Goal: Entertainment & Leisure: Browse casually

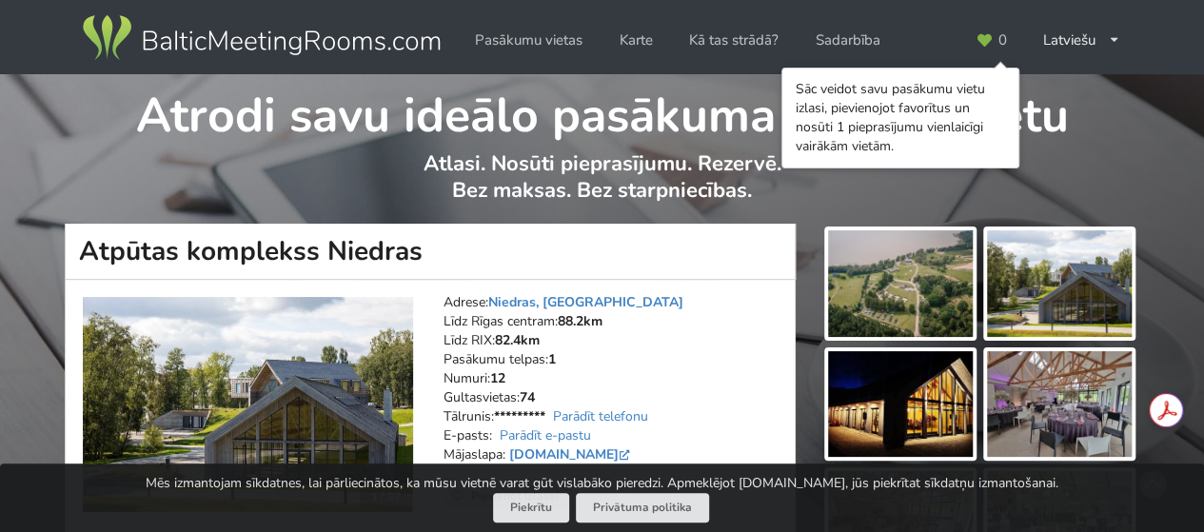
click at [905, 295] on img at bounding box center [900, 283] width 145 height 107
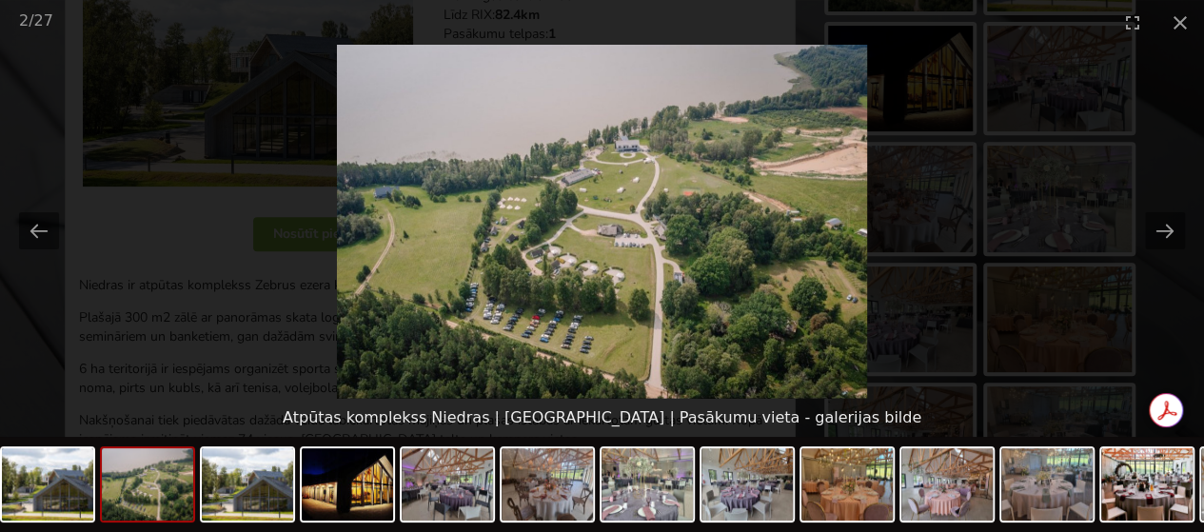
scroll to position [381, 0]
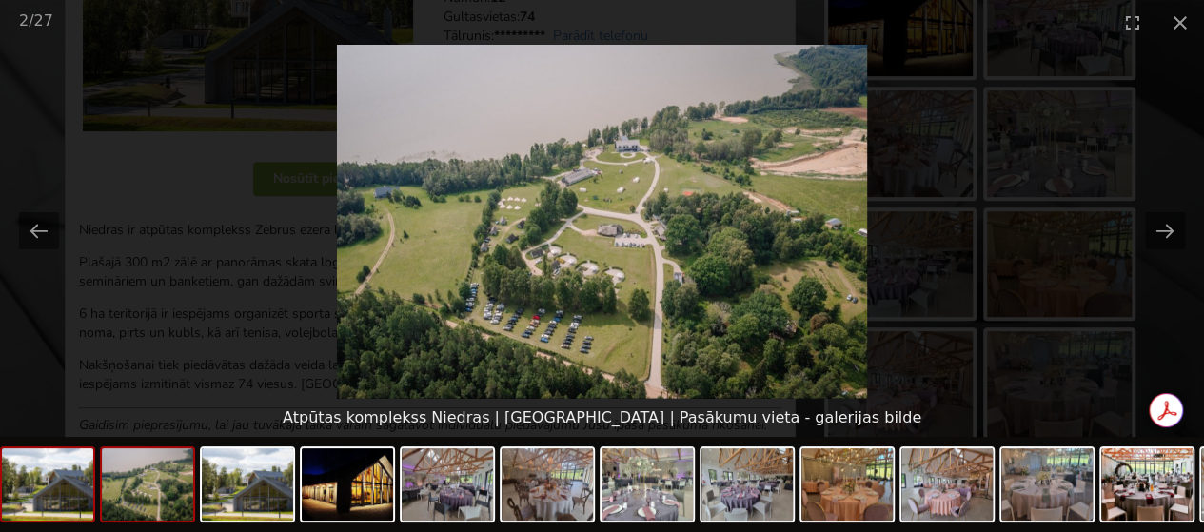
click at [38, 482] on img at bounding box center [47, 484] width 91 height 72
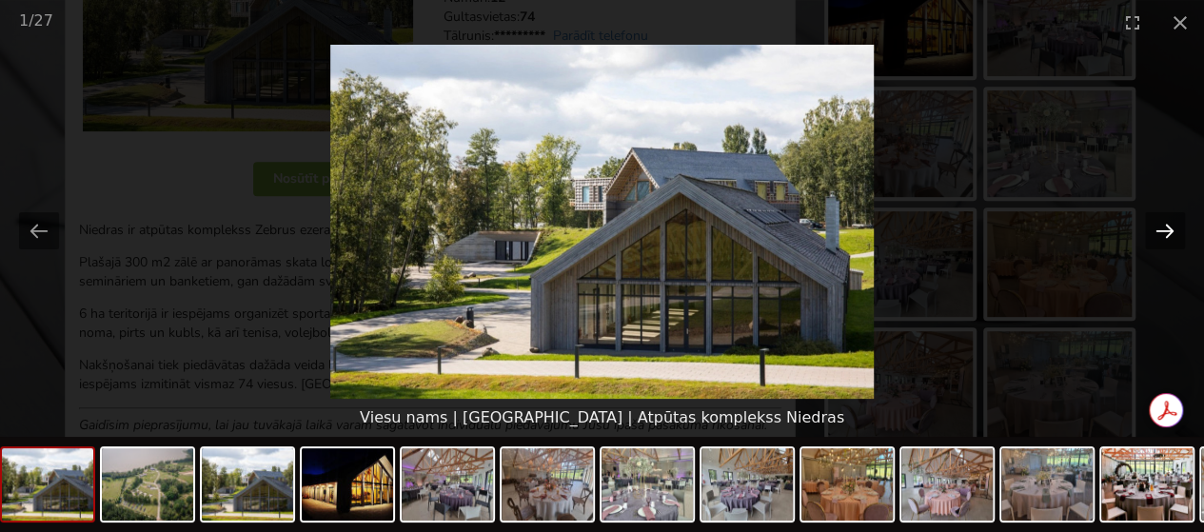
click at [1167, 235] on button "Next slide" at bounding box center [1165, 230] width 40 height 37
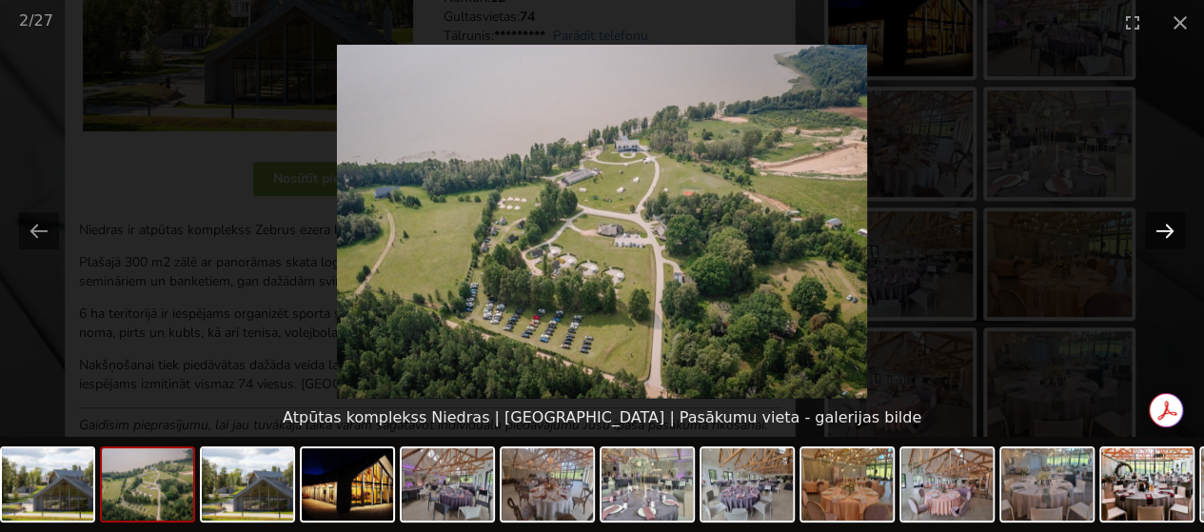
click at [1167, 235] on button "Next slide" at bounding box center [1165, 230] width 40 height 37
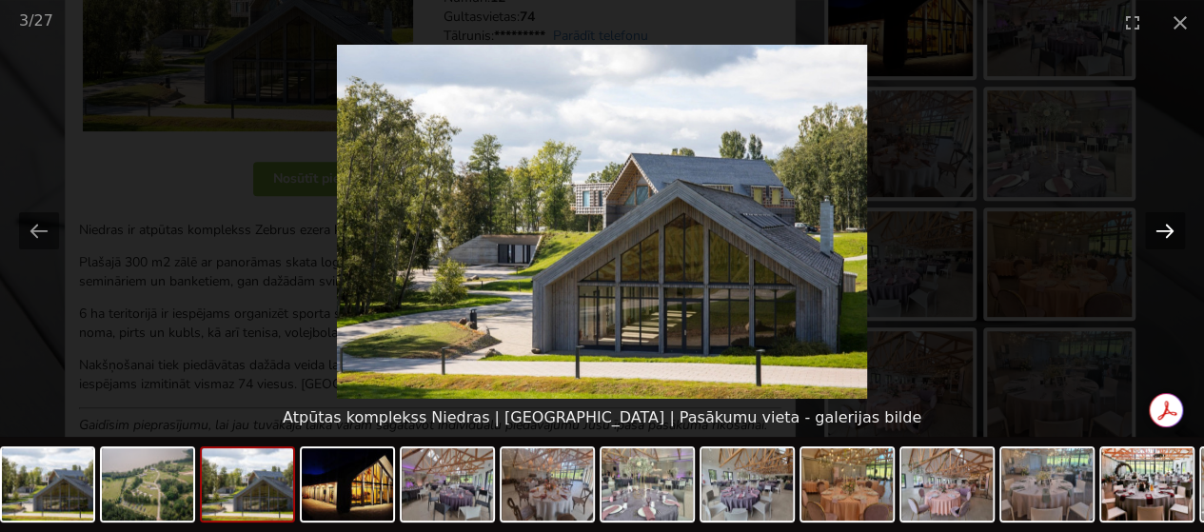
click at [1167, 235] on button "Next slide" at bounding box center [1165, 230] width 40 height 37
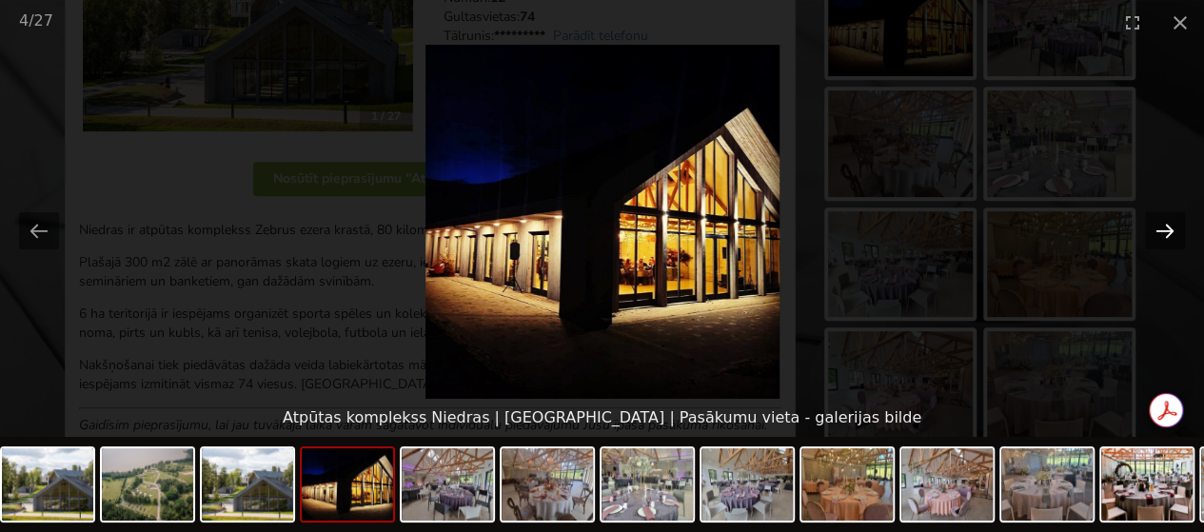
click at [1167, 235] on button "Next slide" at bounding box center [1165, 230] width 40 height 37
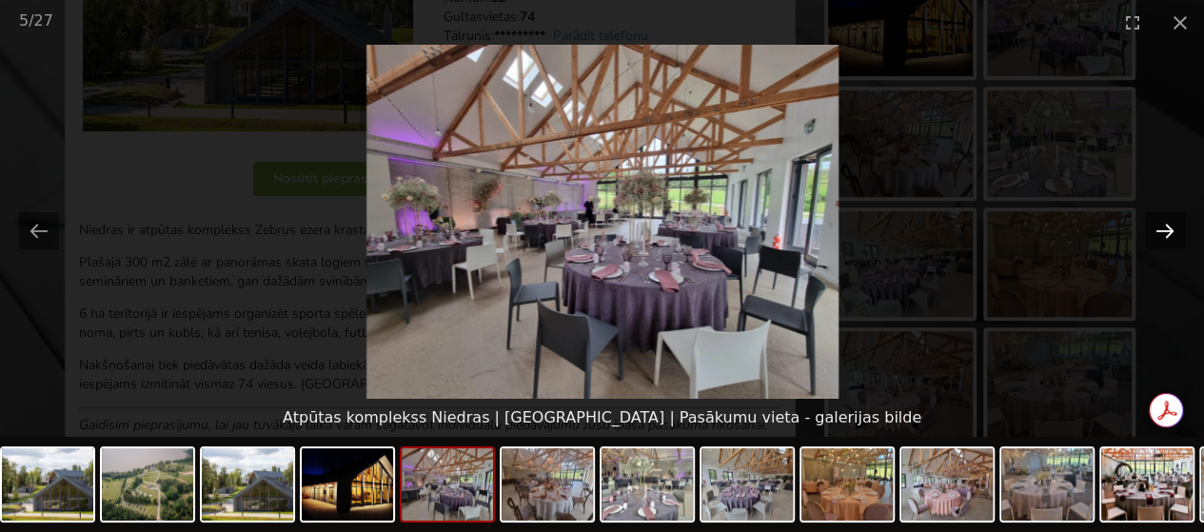
click at [1167, 235] on button "Next slide" at bounding box center [1165, 230] width 40 height 37
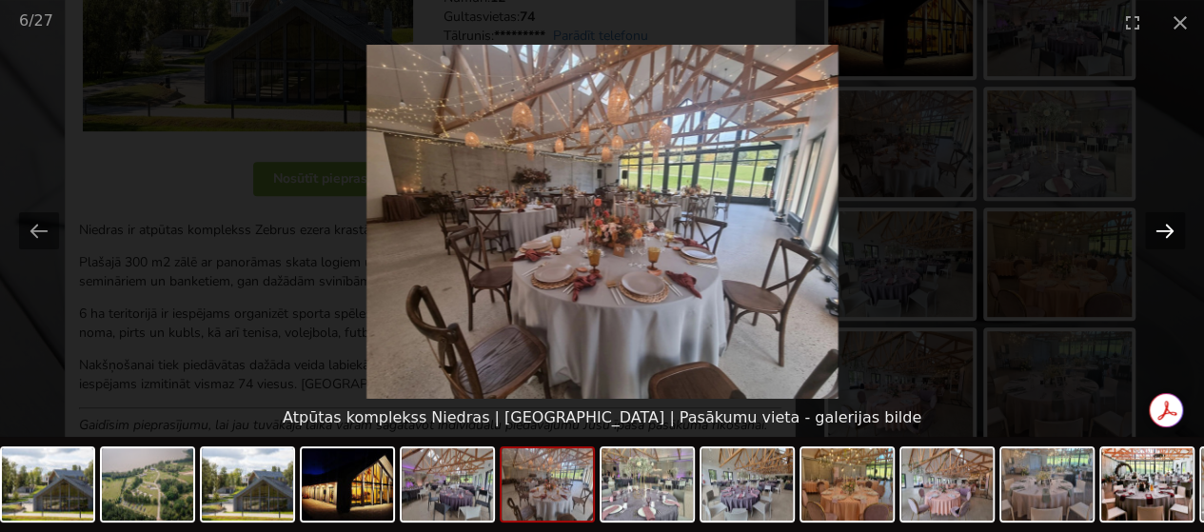
click at [1167, 235] on button "Next slide" at bounding box center [1165, 230] width 40 height 37
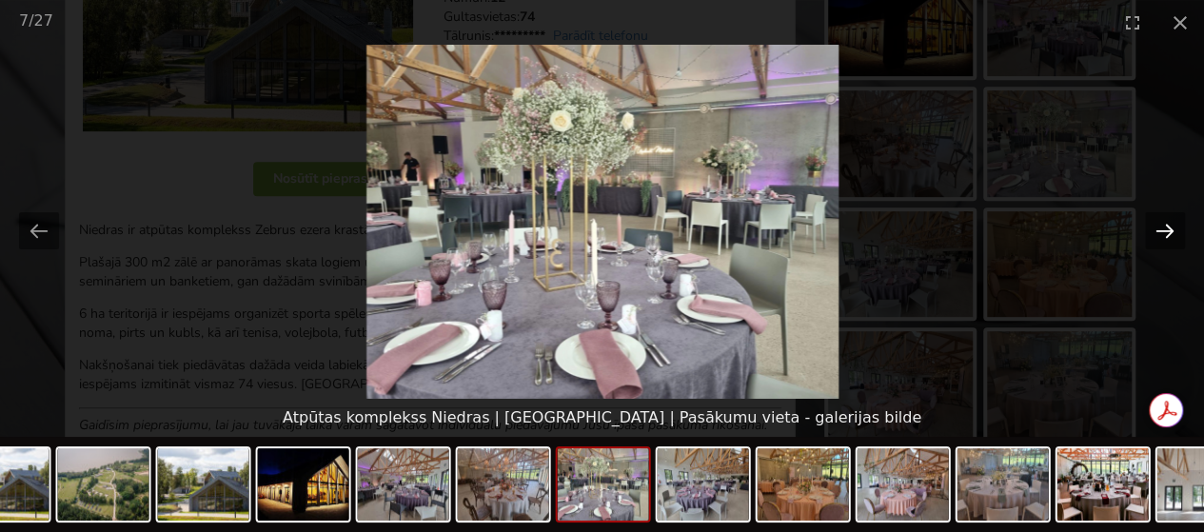
click at [1167, 235] on button "Next slide" at bounding box center [1165, 230] width 40 height 37
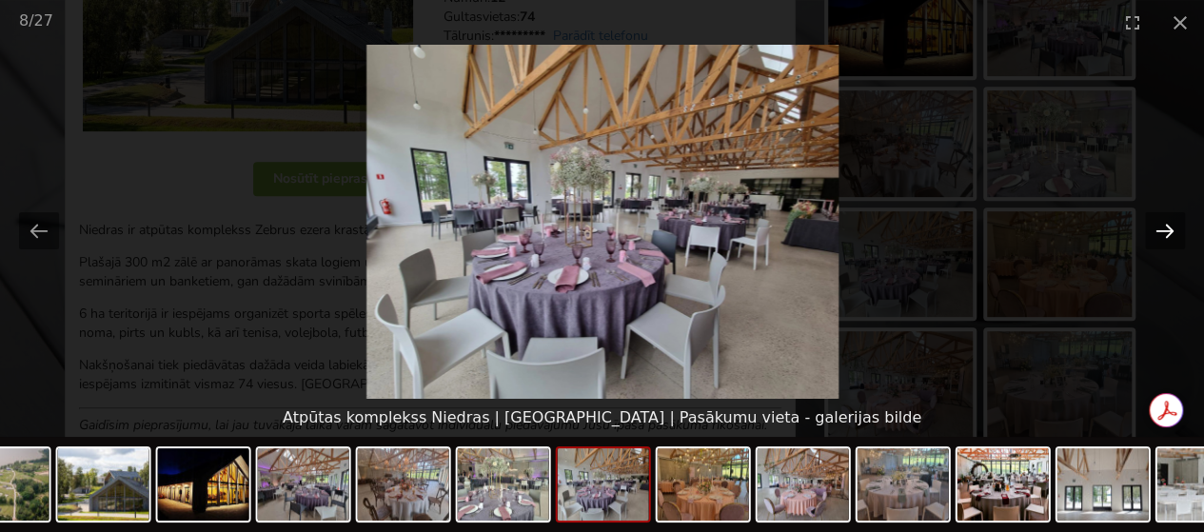
click at [1167, 235] on button "Next slide" at bounding box center [1165, 230] width 40 height 37
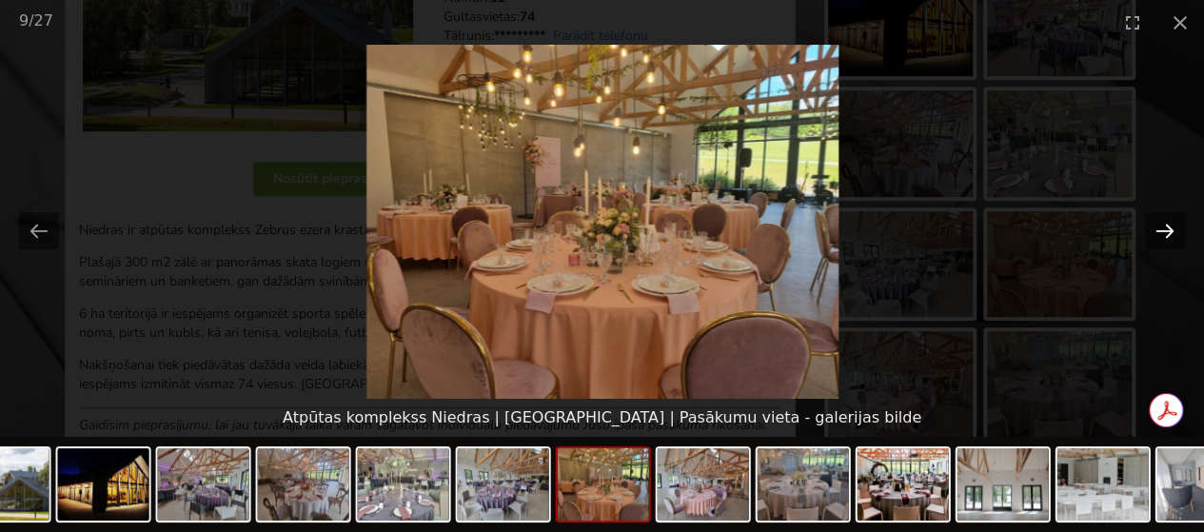
click at [1167, 235] on button "Next slide" at bounding box center [1165, 230] width 40 height 37
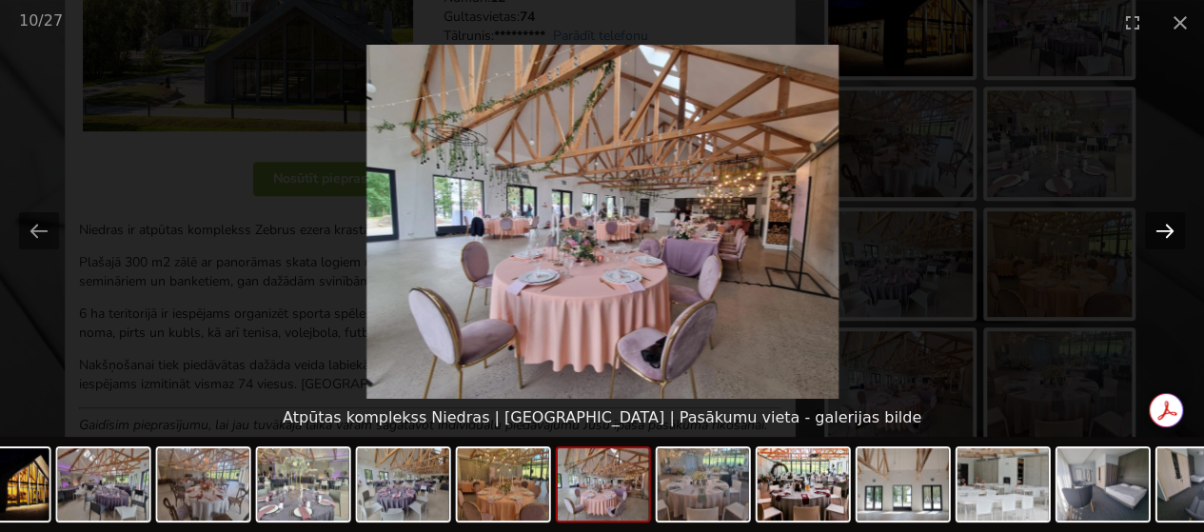
click at [1167, 235] on button "Next slide" at bounding box center [1165, 230] width 40 height 37
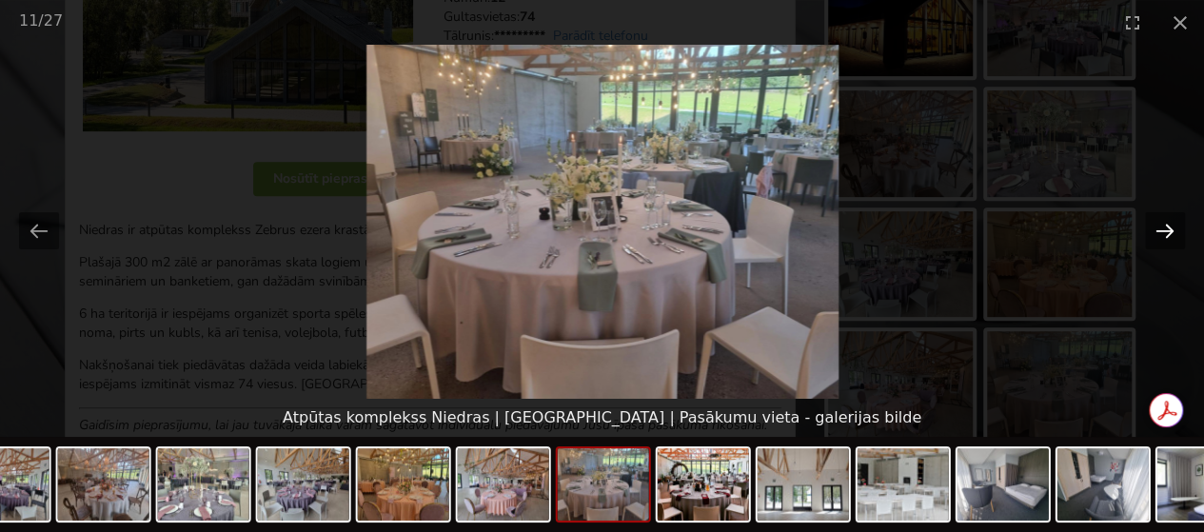
click at [1167, 235] on button "Next slide" at bounding box center [1165, 230] width 40 height 37
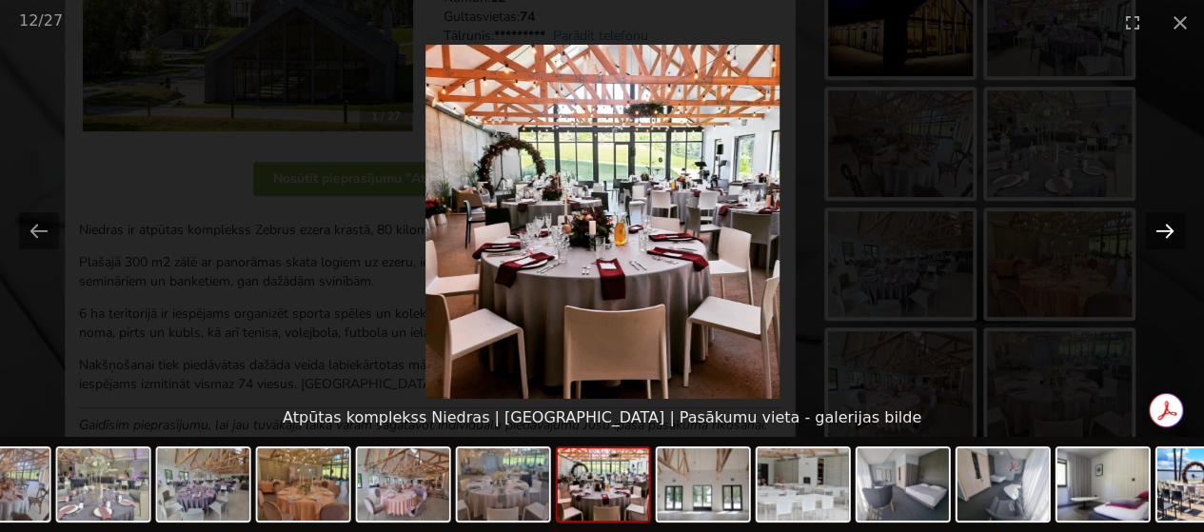
click at [1167, 235] on button "Next slide" at bounding box center [1165, 230] width 40 height 37
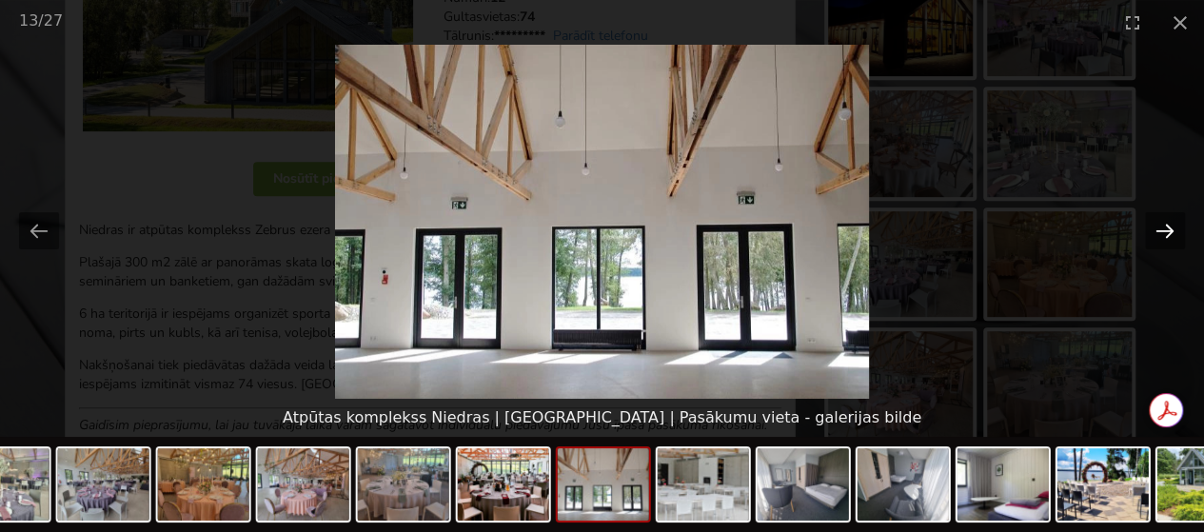
click at [1167, 235] on button "Next slide" at bounding box center [1165, 230] width 40 height 37
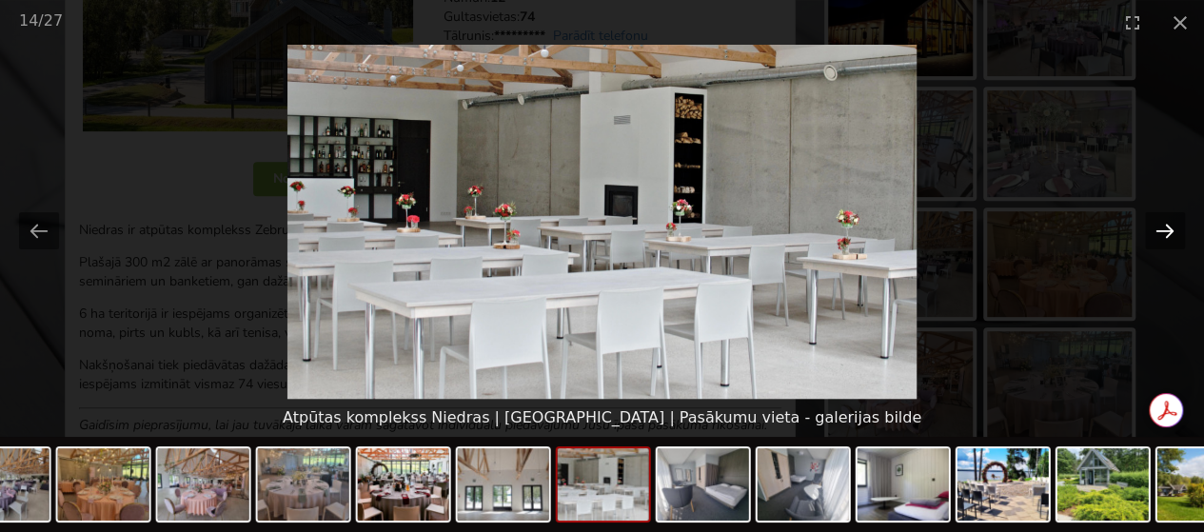
click at [1167, 235] on button "Next slide" at bounding box center [1165, 230] width 40 height 37
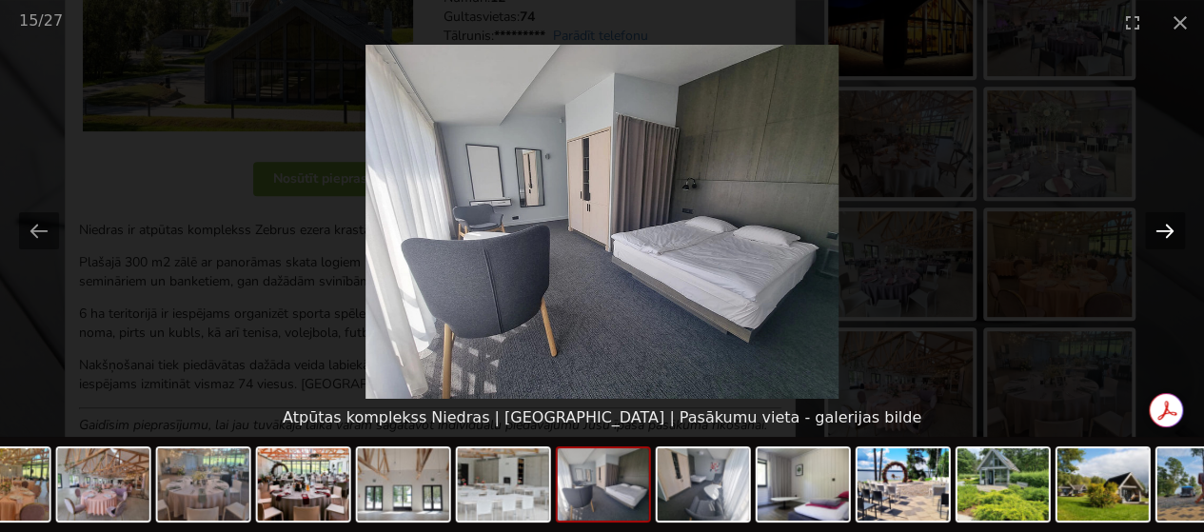
click at [1167, 235] on button "Next slide" at bounding box center [1165, 230] width 40 height 37
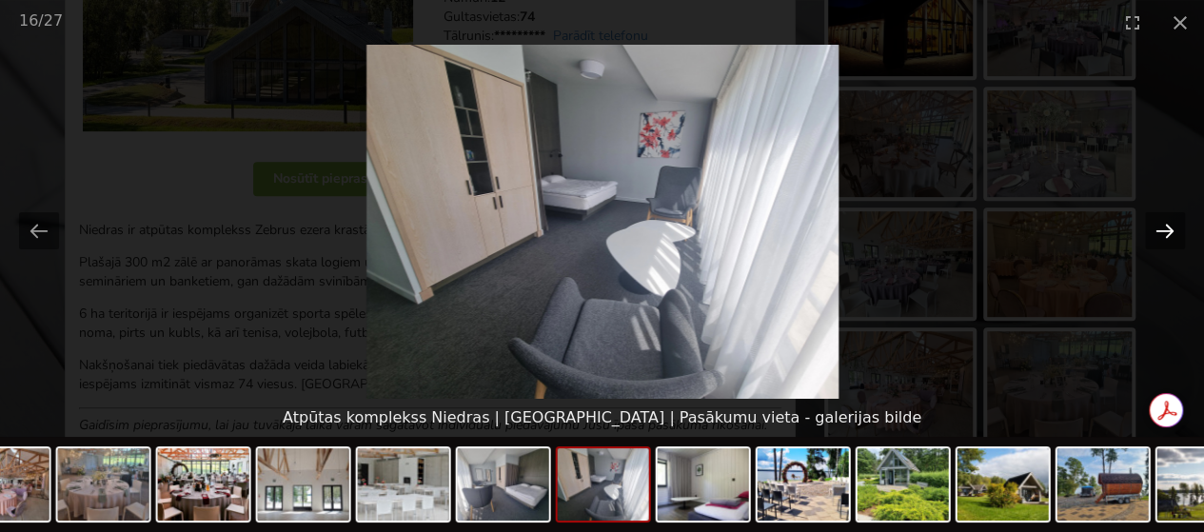
click at [1167, 235] on button "Next slide" at bounding box center [1165, 230] width 40 height 37
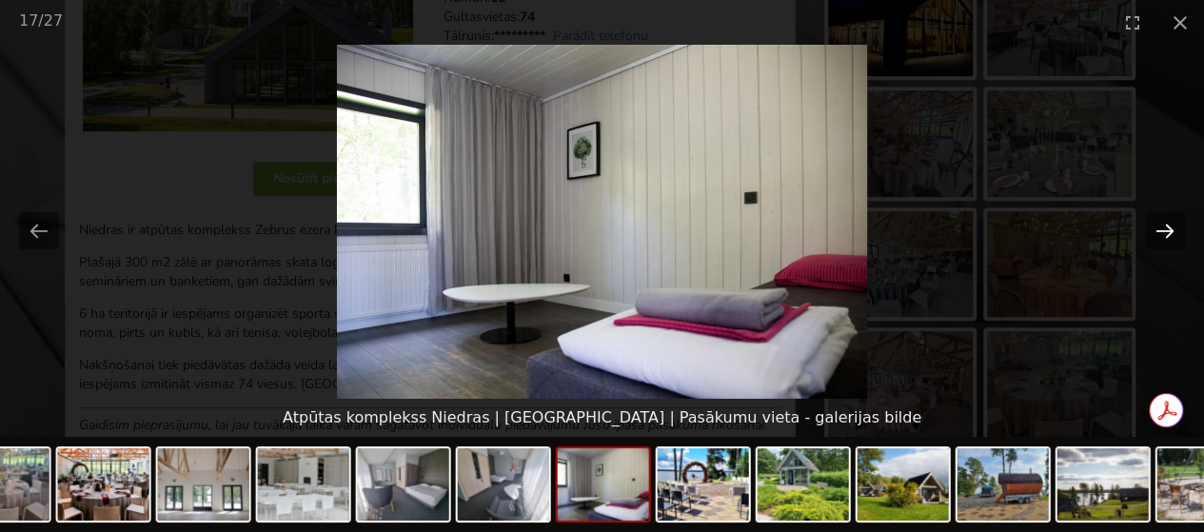
click at [1167, 235] on button "Next slide" at bounding box center [1165, 230] width 40 height 37
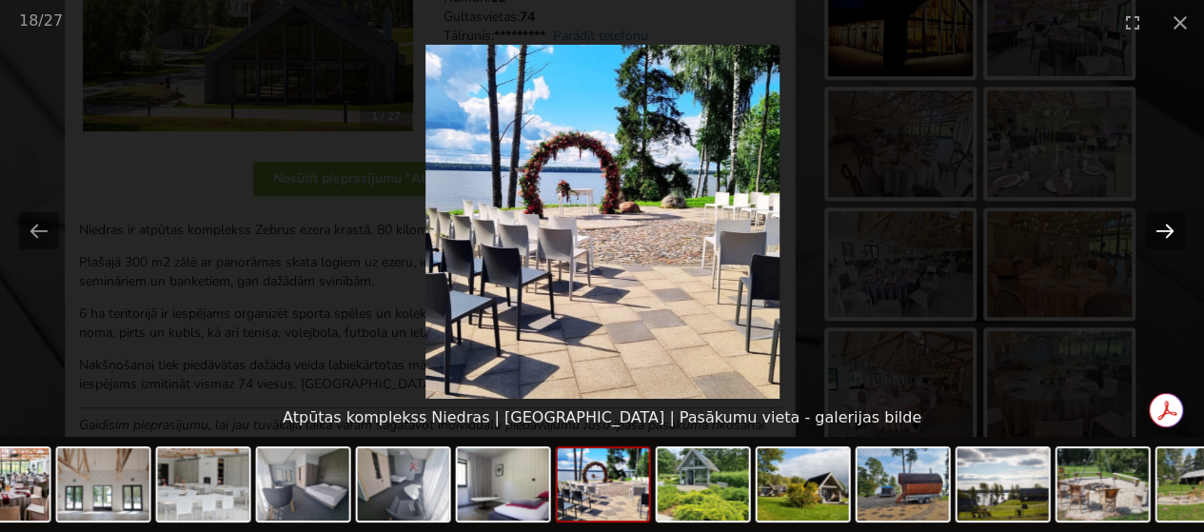
click at [1167, 235] on button "Next slide" at bounding box center [1165, 230] width 40 height 37
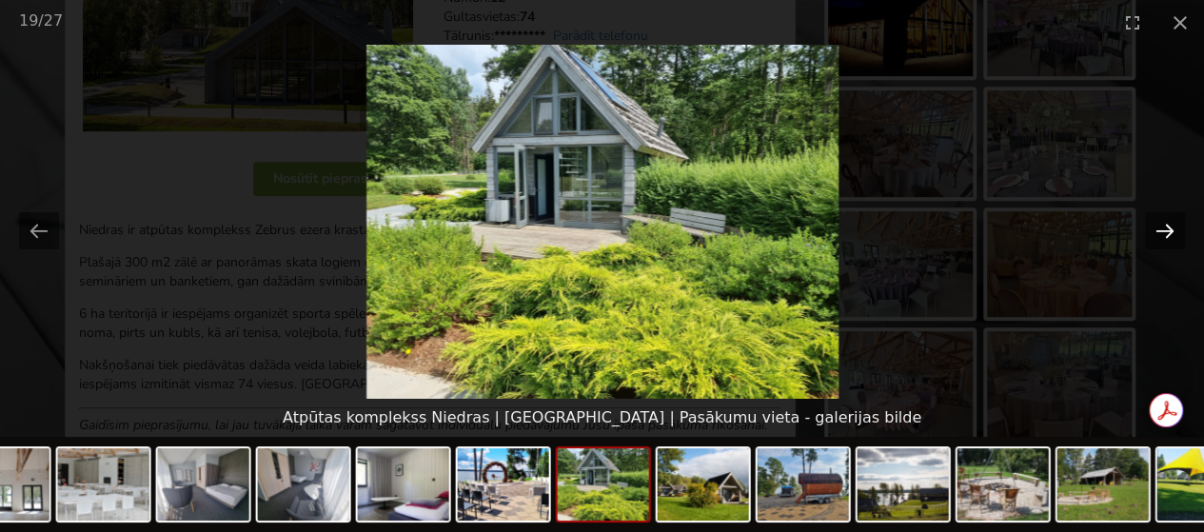
click at [1167, 235] on button "Next slide" at bounding box center [1165, 230] width 40 height 37
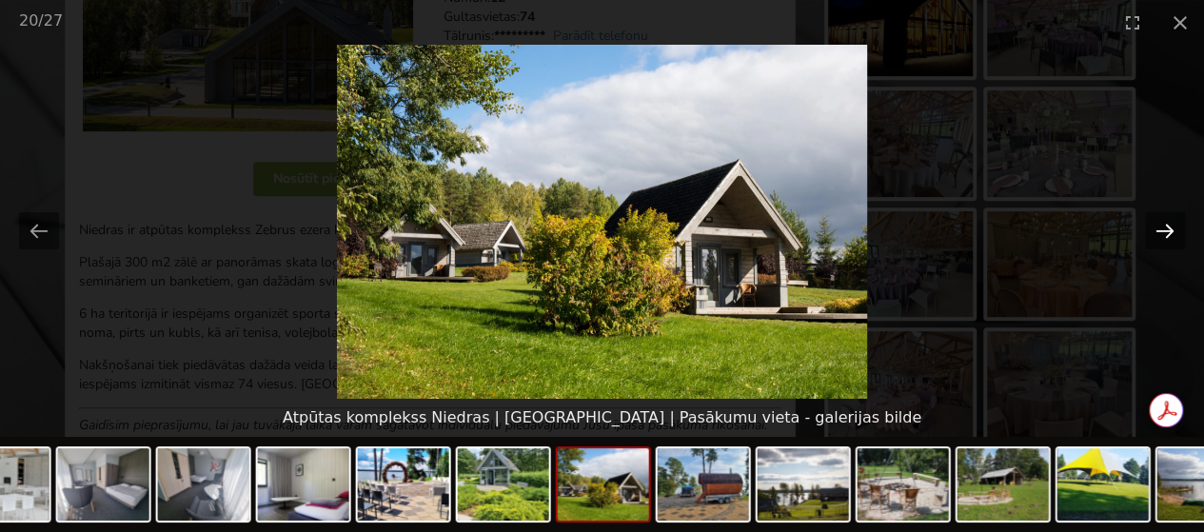
click at [1167, 235] on button "Next slide" at bounding box center [1165, 230] width 40 height 37
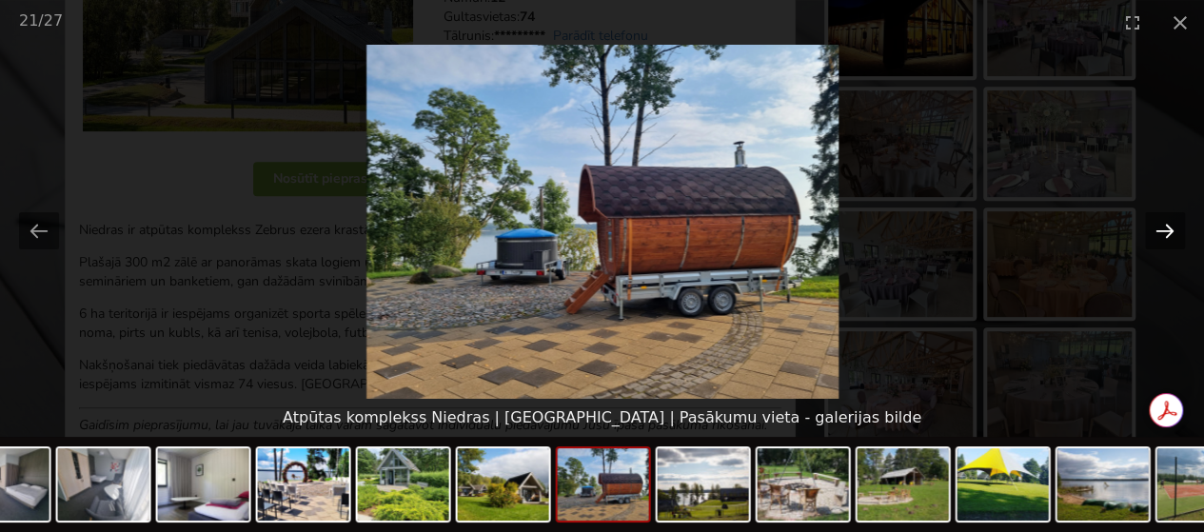
click at [1167, 235] on button "Next slide" at bounding box center [1165, 230] width 40 height 37
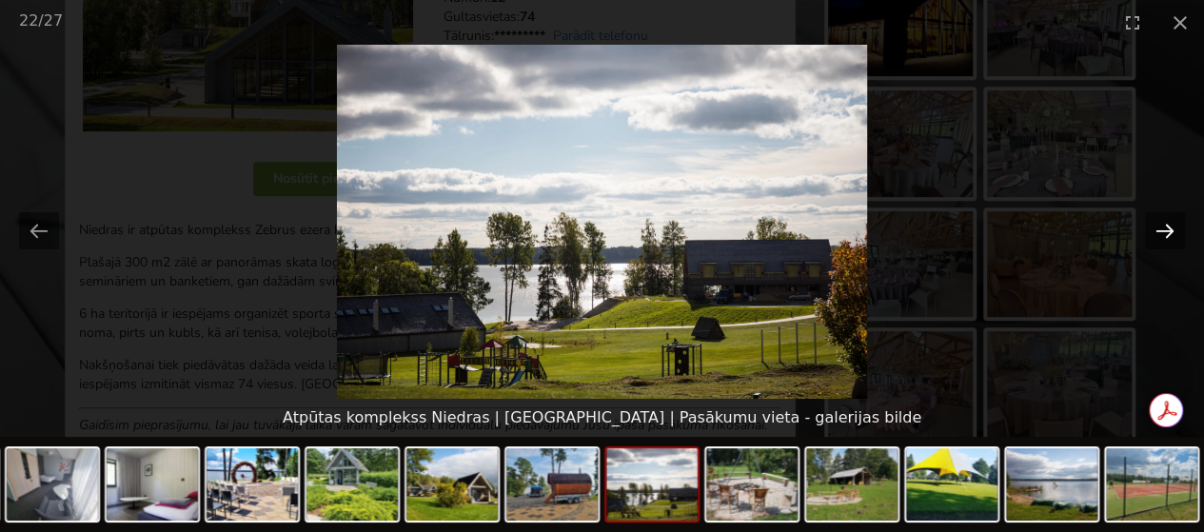
click at [1167, 235] on button "Next slide" at bounding box center [1165, 230] width 40 height 37
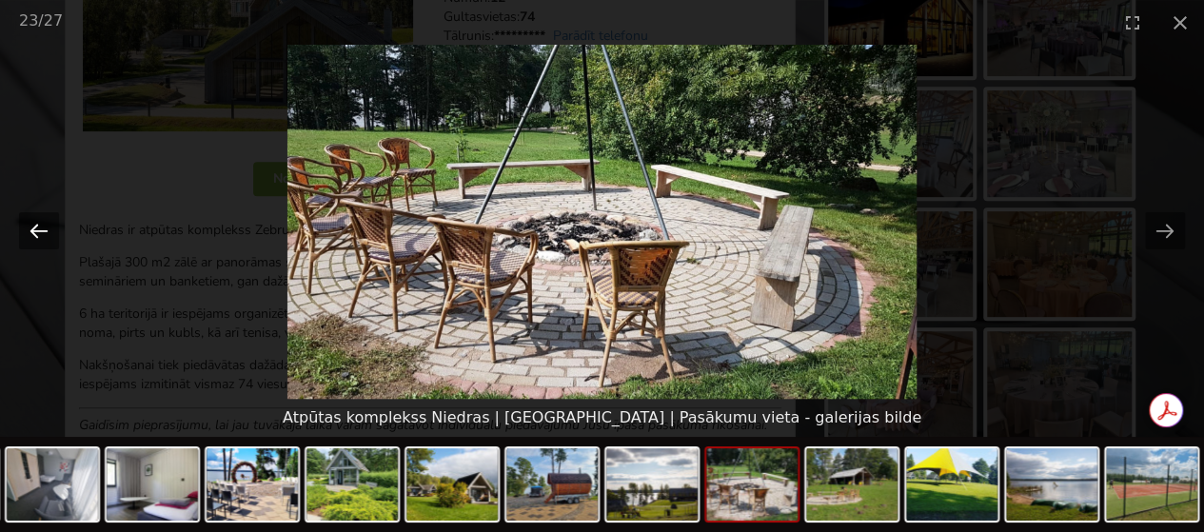
click at [36, 233] on button "Previous slide" at bounding box center [39, 230] width 40 height 37
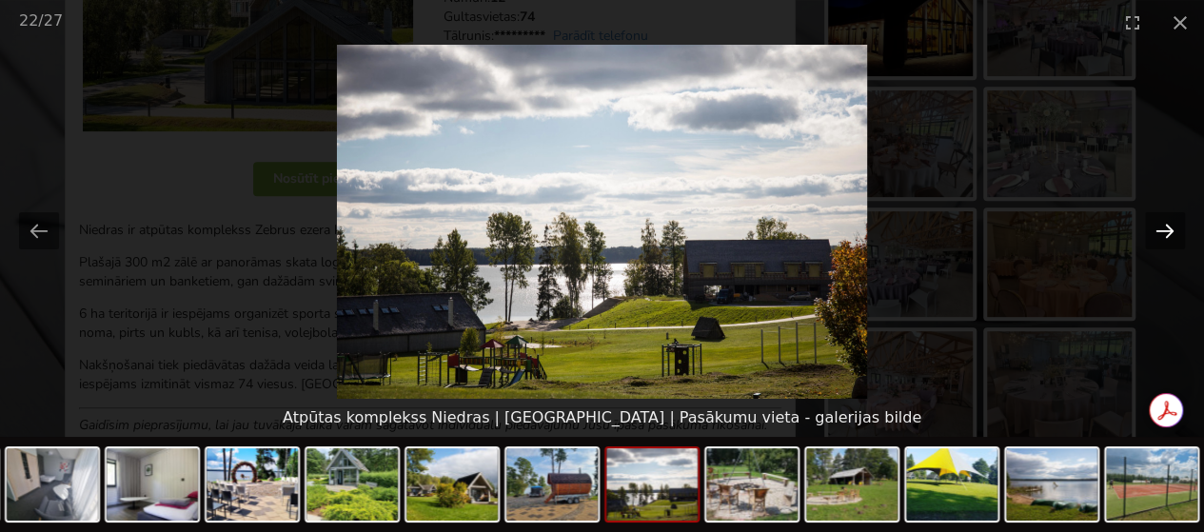
click at [1163, 229] on button "Next slide" at bounding box center [1165, 230] width 40 height 37
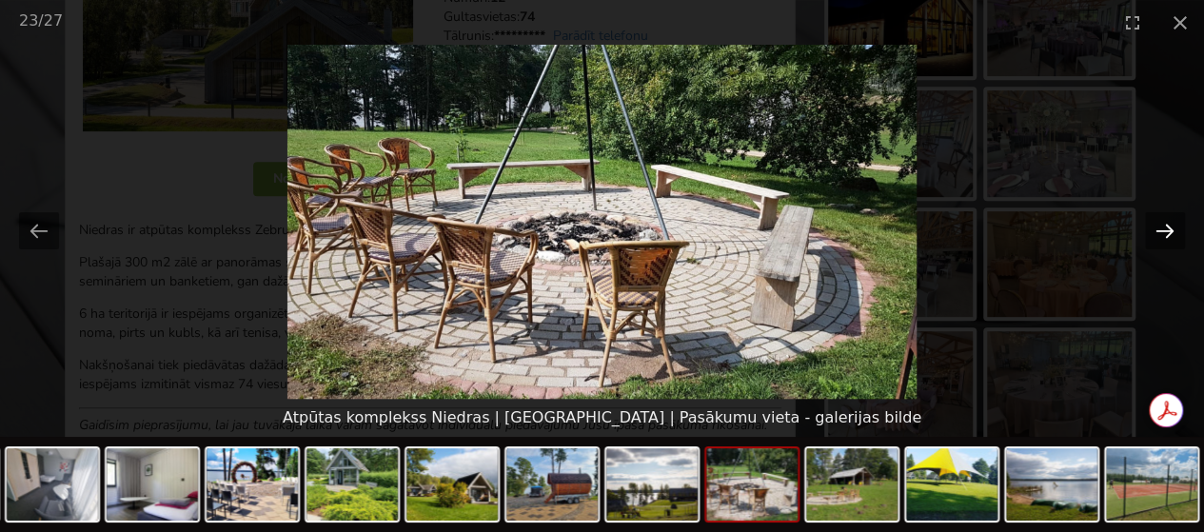
click at [1163, 229] on button "Next slide" at bounding box center [1165, 230] width 40 height 37
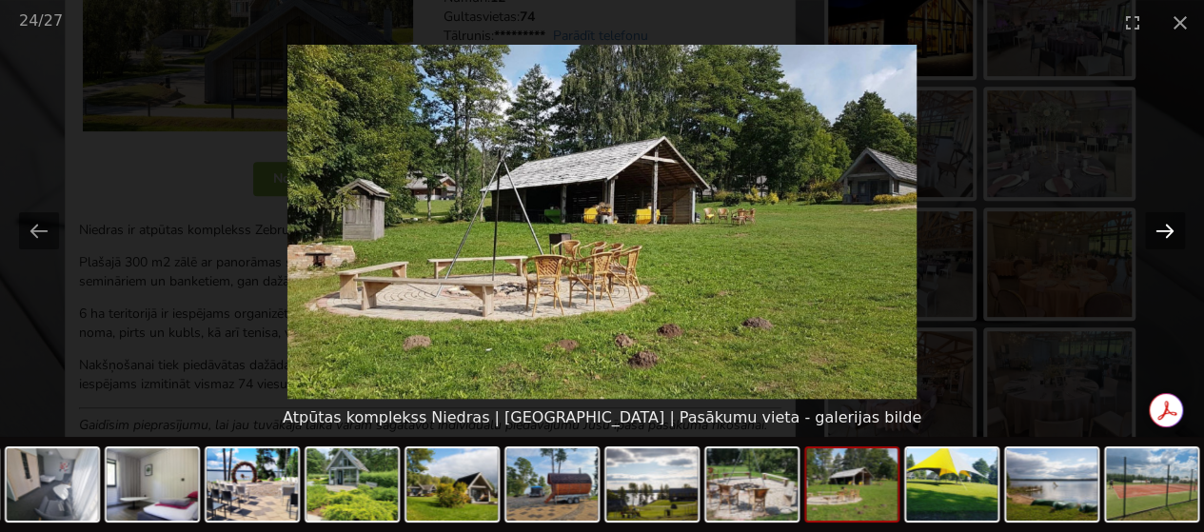
click at [1163, 229] on button "Next slide" at bounding box center [1165, 230] width 40 height 37
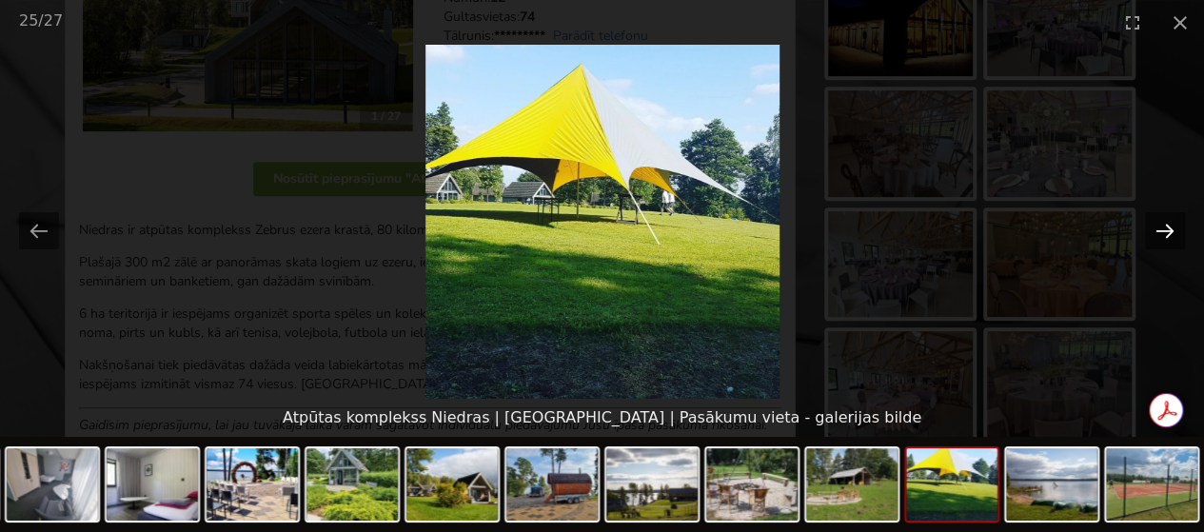
click at [1163, 229] on button "Next slide" at bounding box center [1165, 230] width 40 height 37
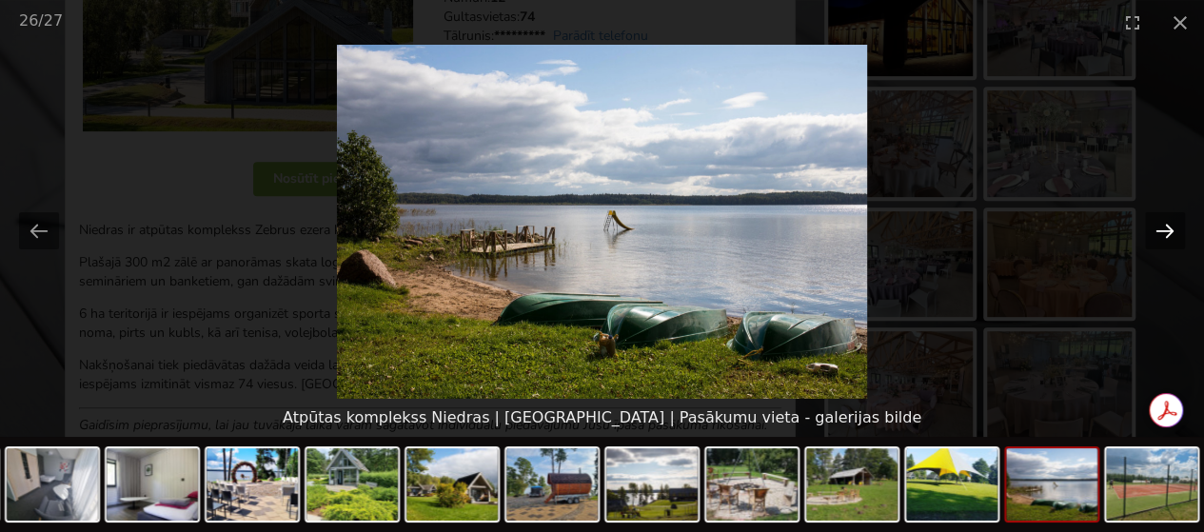
click at [1163, 229] on button "Next slide" at bounding box center [1165, 230] width 40 height 37
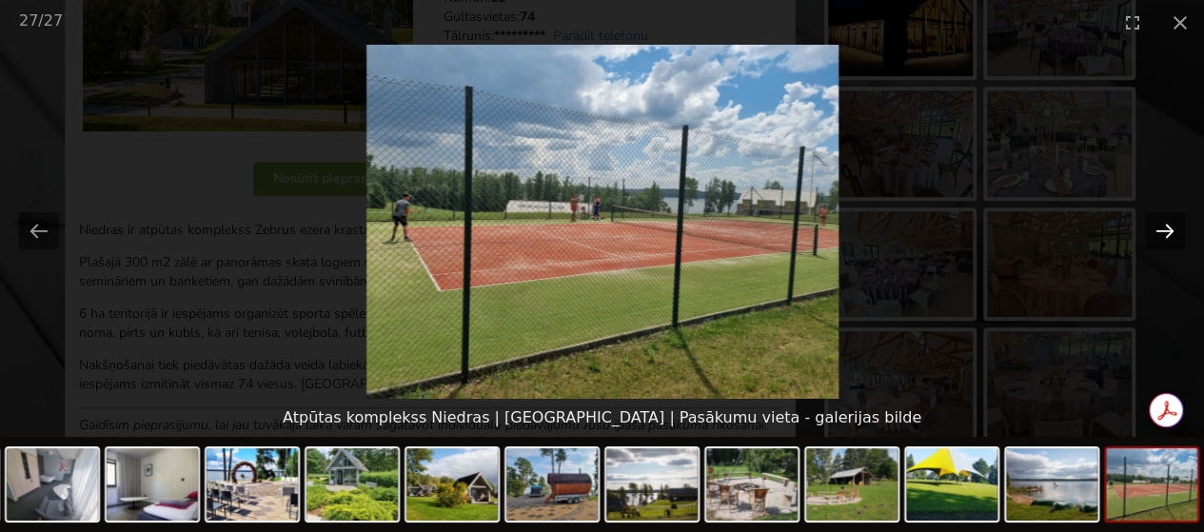
click at [1163, 229] on button "Next slide" at bounding box center [1165, 230] width 40 height 37
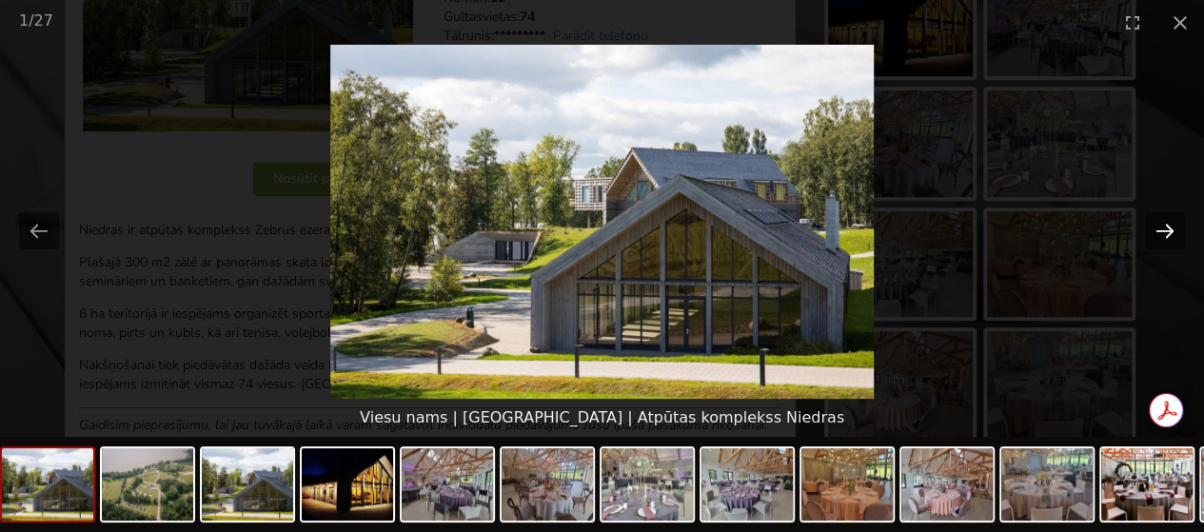
click at [1163, 229] on button "Next slide" at bounding box center [1165, 230] width 40 height 37
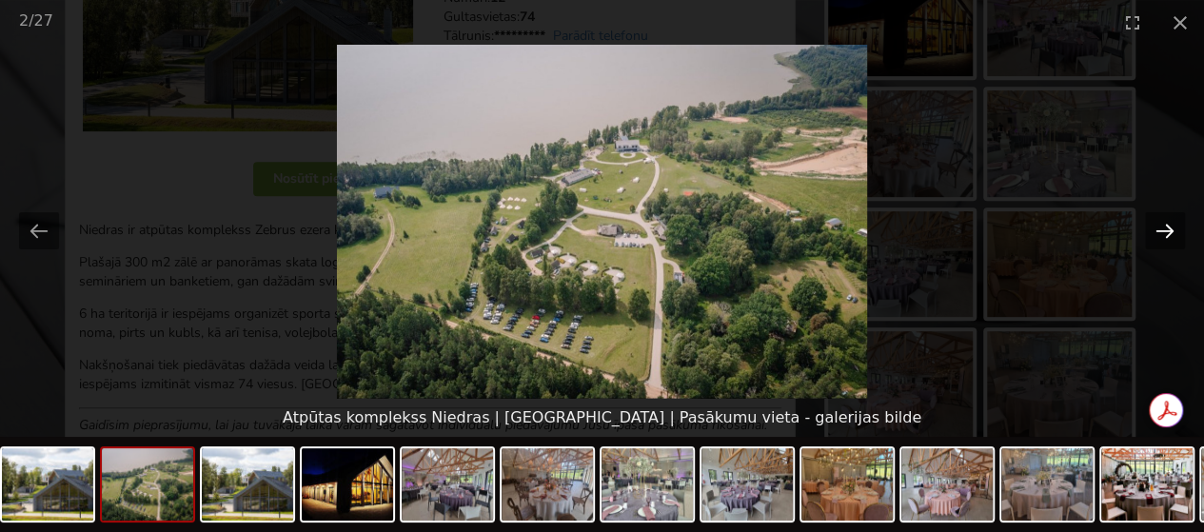
click at [1163, 229] on button "Next slide" at bounding box center [1165, 230] width 40 height 37
